Goal: Obtain resource: Obtain resource

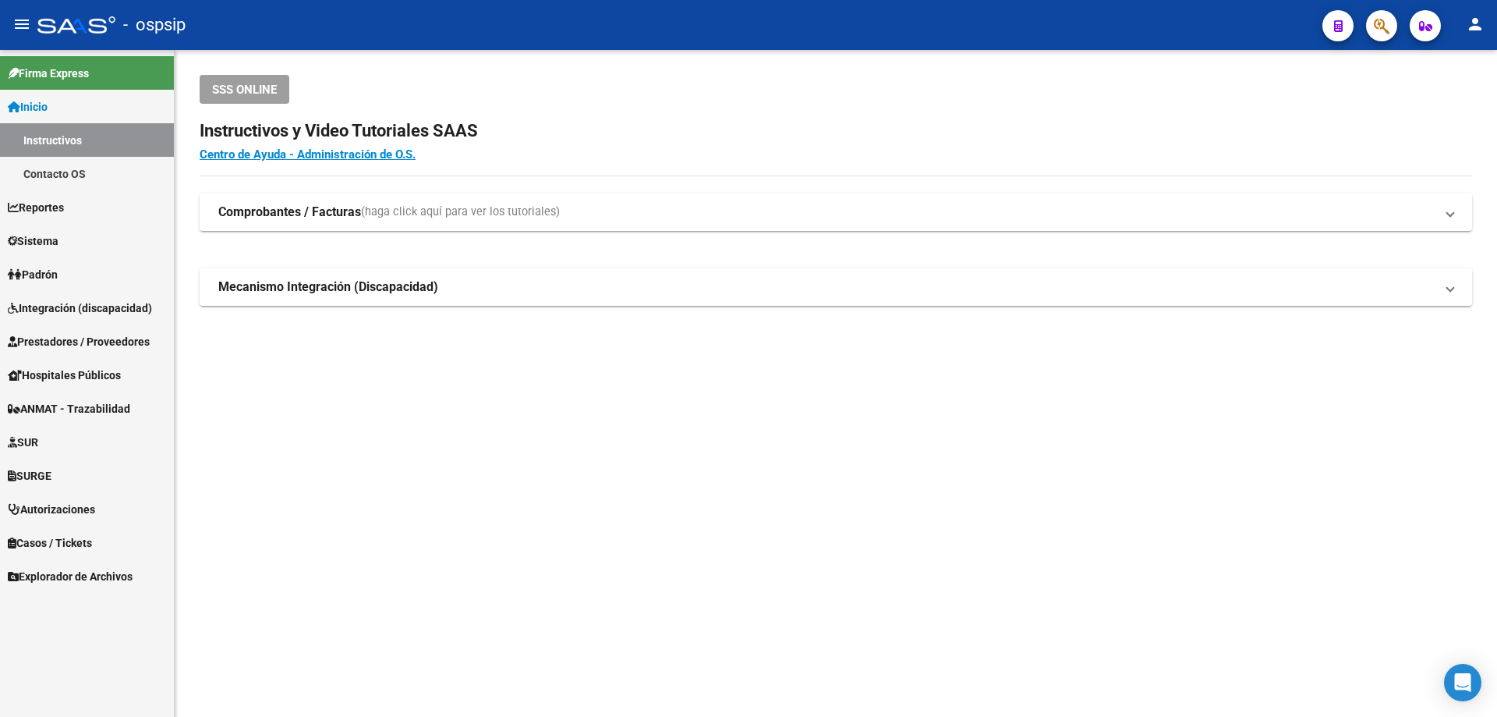
click at [38, 337] on span "Prestadores / Proveedores" at bounding box center [79, 341] width 142 height 17
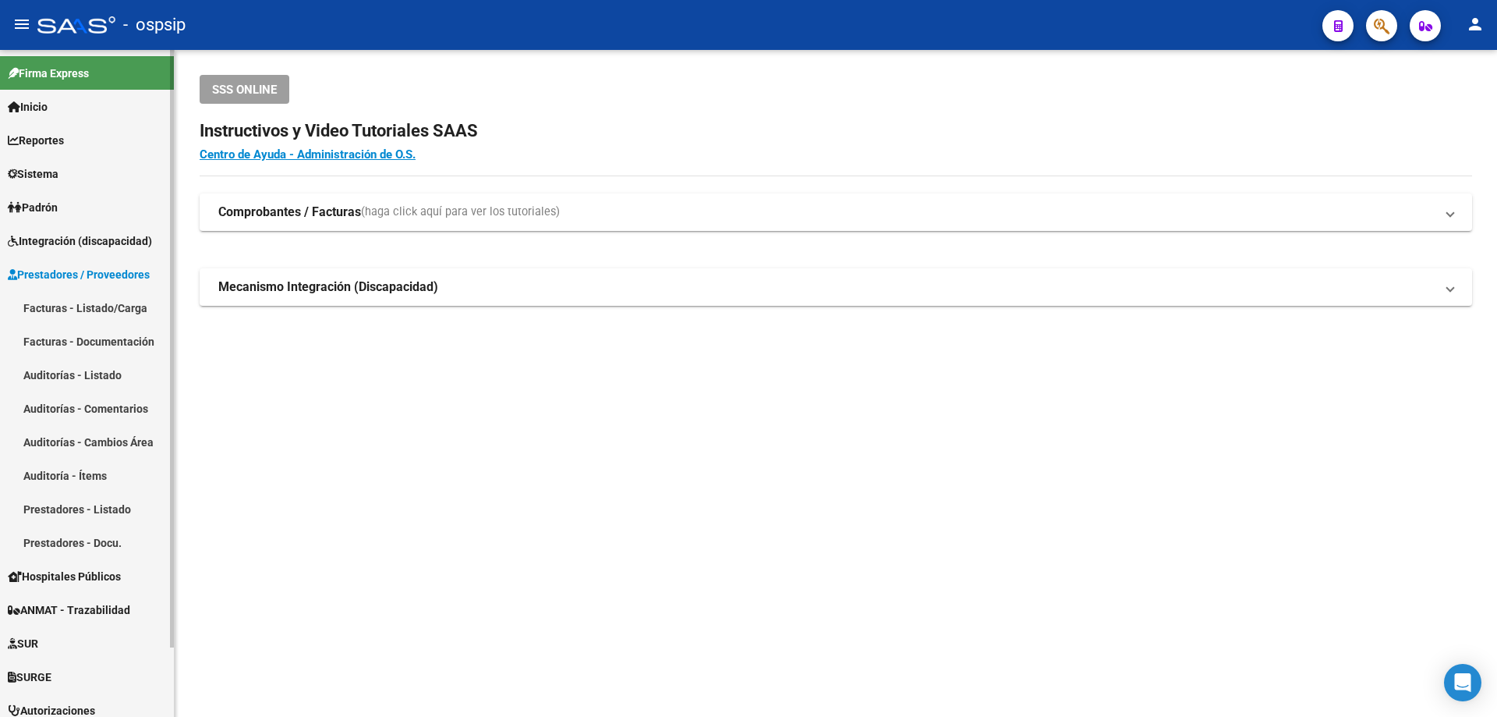
click at [50, 303] on link "Facturas - Listado/Carga" at bounding box center [87, 308] width 174 height 34
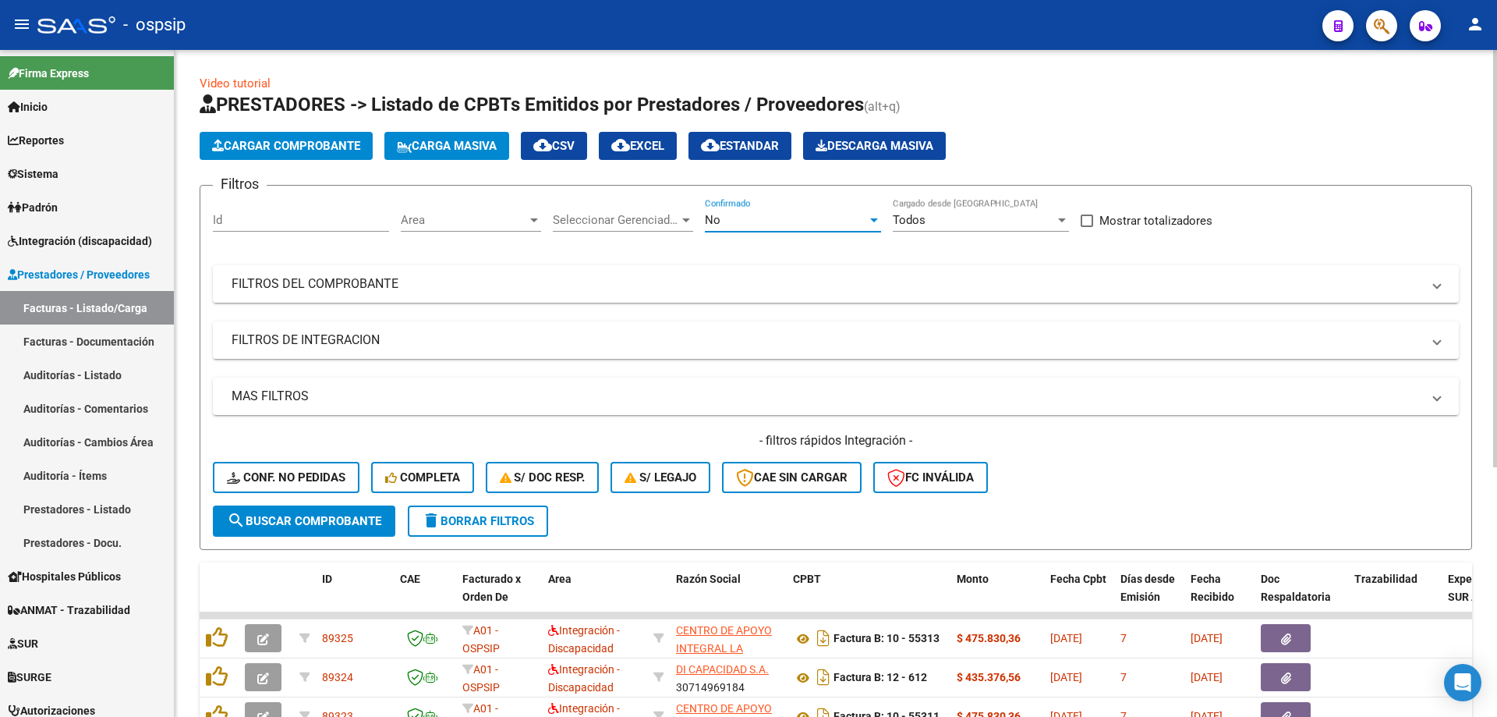
click at [725, 220] on div "No" at bounding box center [786, 220] width 162 height 14
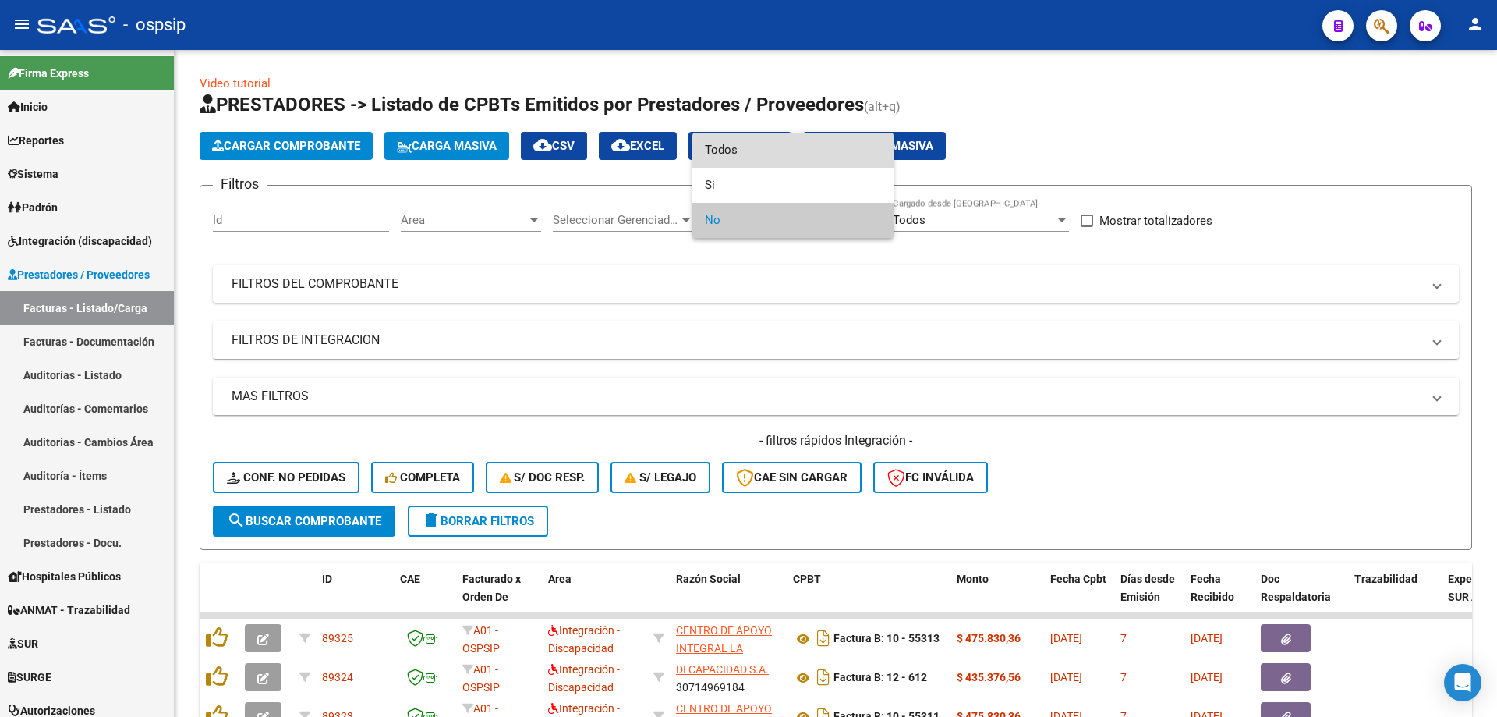
click at [744, 151] on span "Todos" at bounding box center [793, 150] width 176 height 35
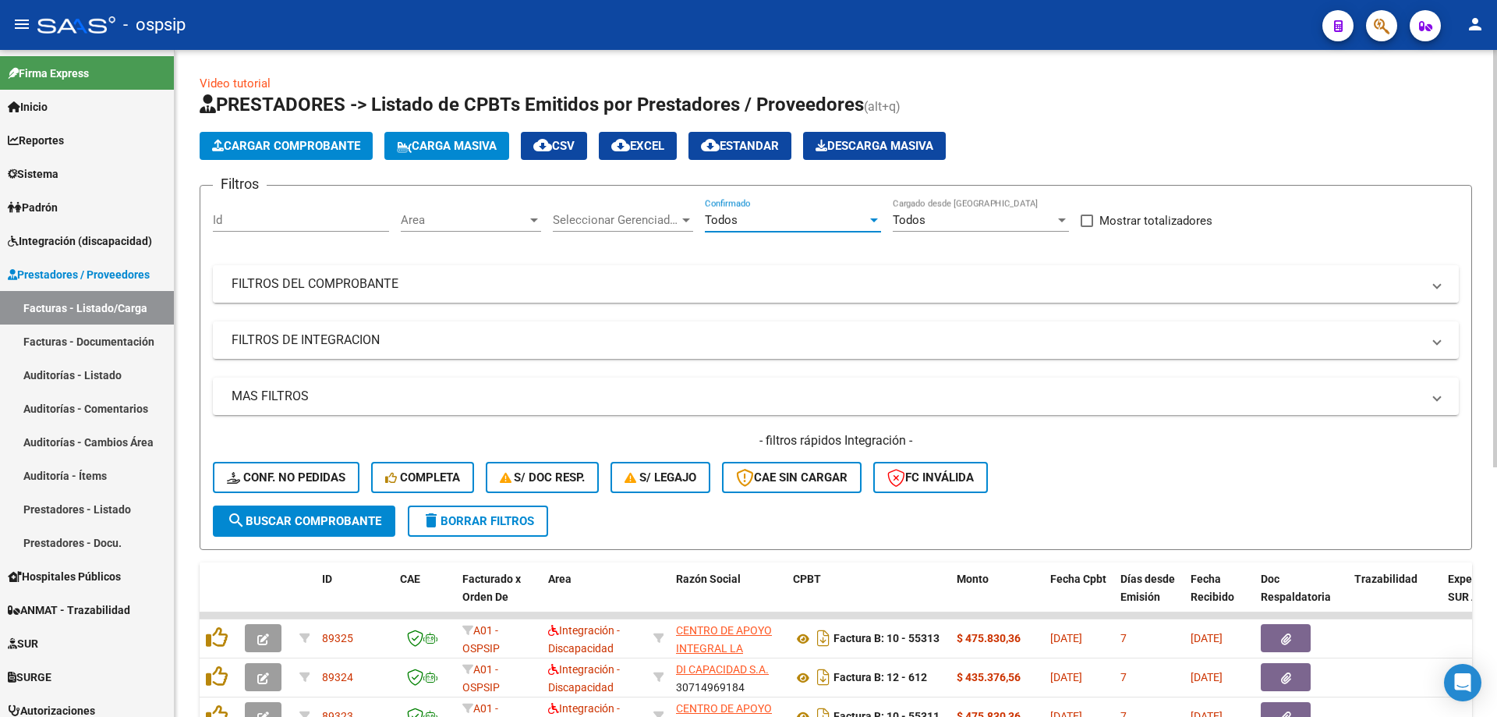
click at [423, 290] on mat-panel-title "FILTROS DEL COMPROBANTE" at bounding box center [827, 283] width 1190 height 17
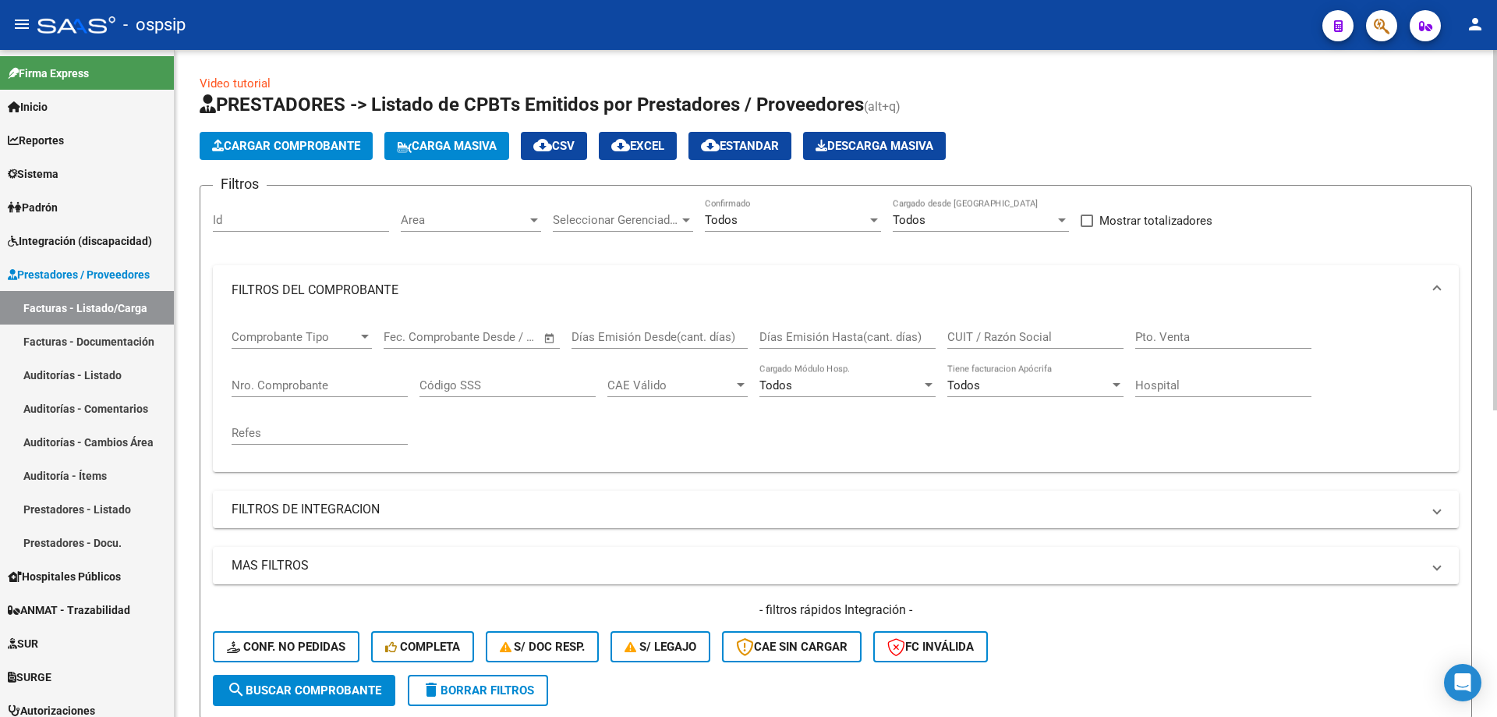
click at [313, 378] on input "Nro. Comprobante" at bounding box center [320, 385] width 176 height 14
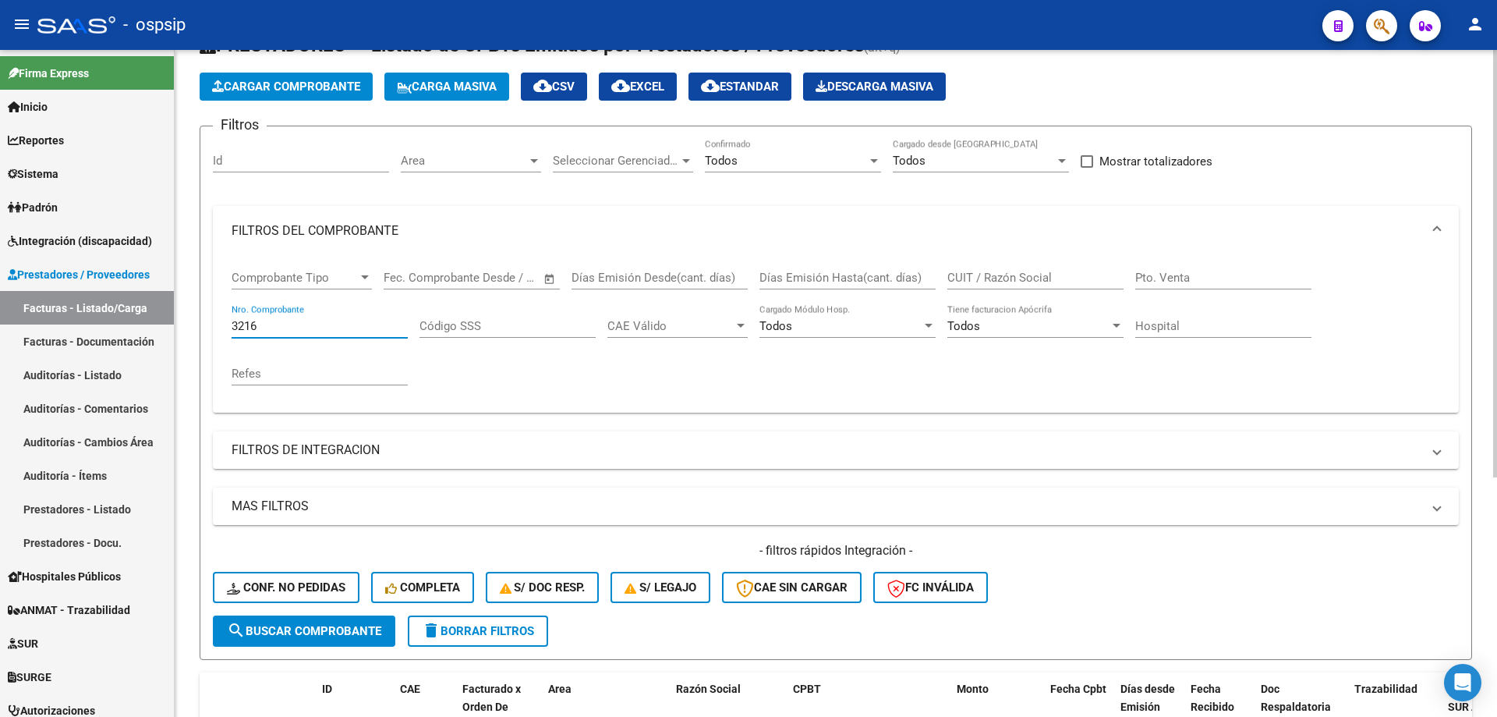
scroll to position [373, 0]
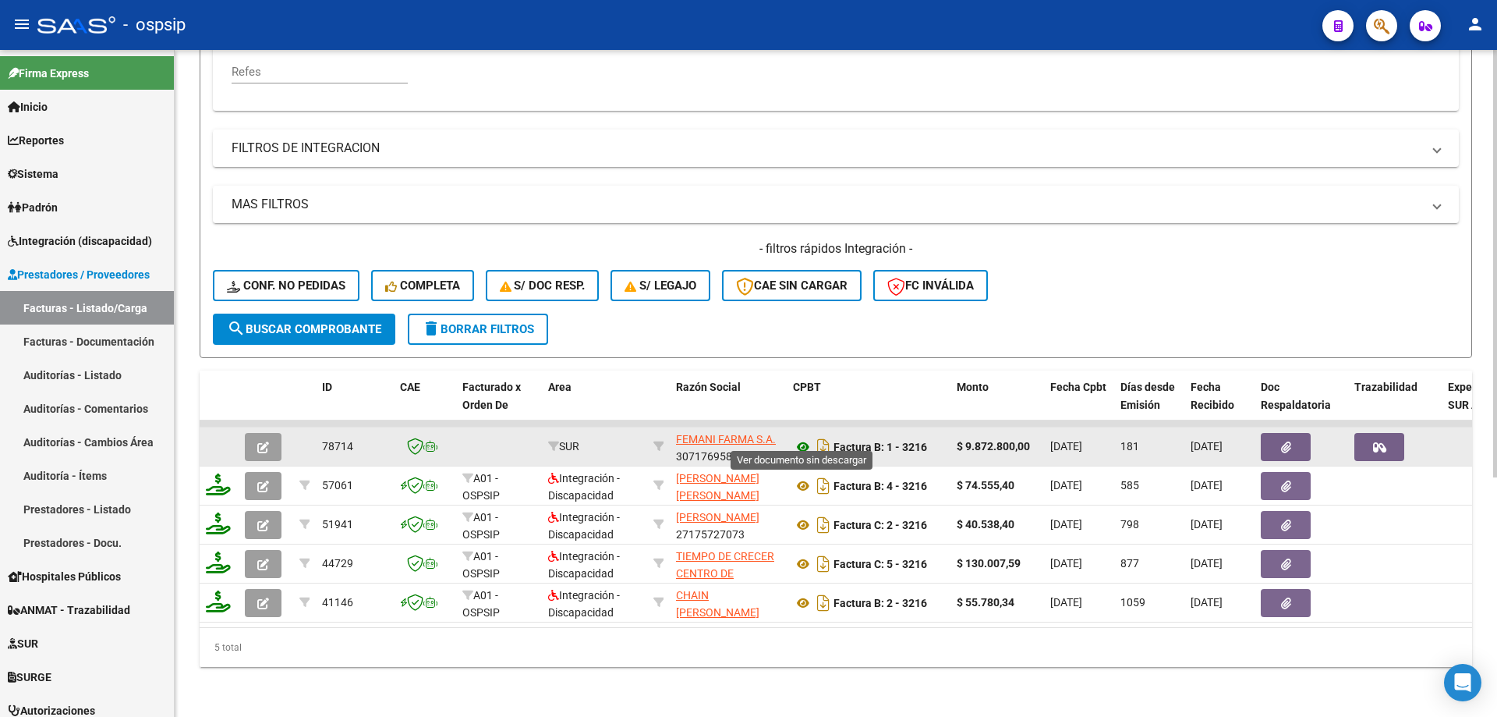
type input "3216"
click at [803, 437] on icon at bounding box center [803, 446] width 20 height 19
click at [1281, 441] on icon "button" at bounding box center [1286, 447] width 10 height 12
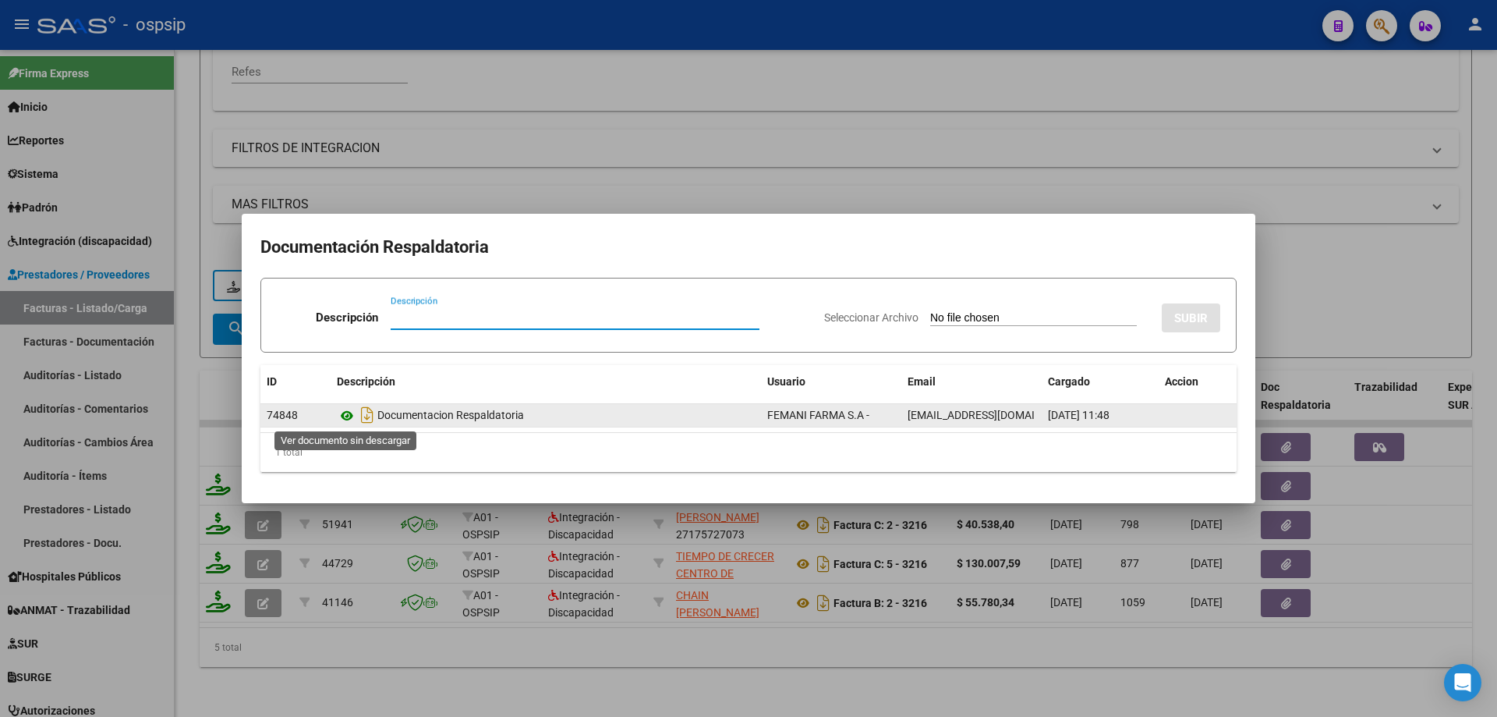
click at [344, 420] on icon at bounding box center [347, 415] width 20 height 19
